Goal: Transaction & Acquisition: Purchase product/service

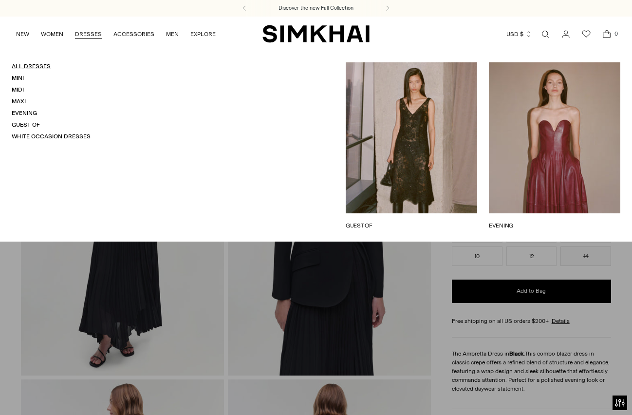
click at [41, 64] on link "All Dresses" at bounding box center [31, 66] width 39 height 7
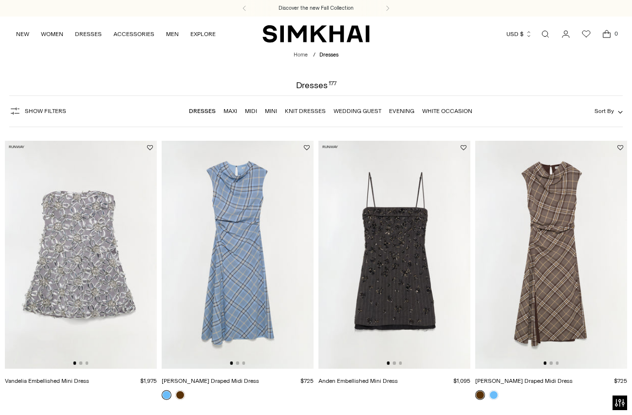
click at [50, 109] on span "Show Filters" at bounding box center [45, 111] width 41 height 7
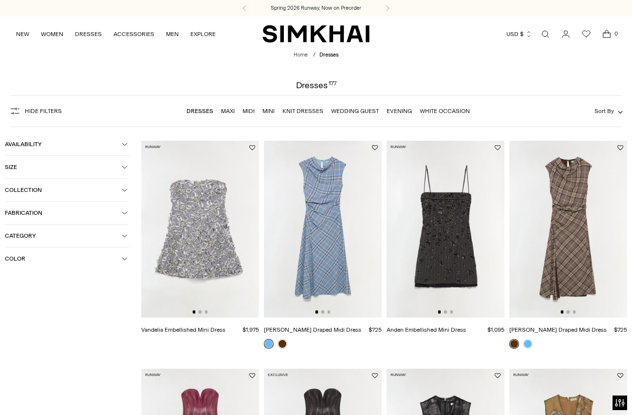
click at [30, 258] on span "Color" at bounding box center [63, 258] width 117 height 7
click at [27, 295] on span "Black" at bounding box center [28, 296] width 20 height 9
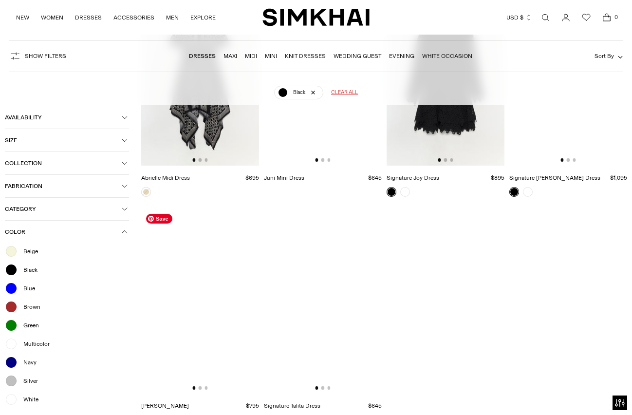
scroll to position [1160, 0]
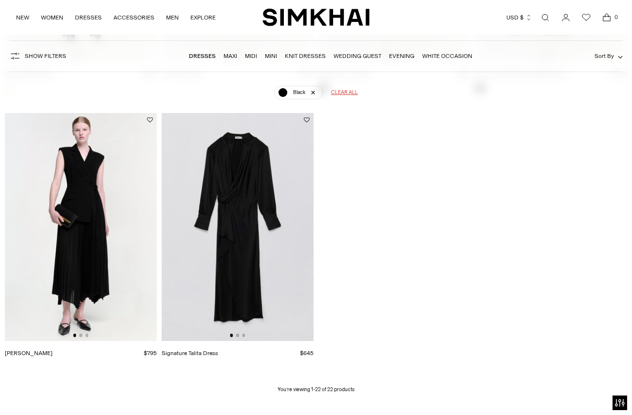
scroll to position [1458, 0]
click at [246, 196] on img at bounding box center [238, 227] width 152 height 228
